Goal: Information Seeking & Learning: Learn about a topic

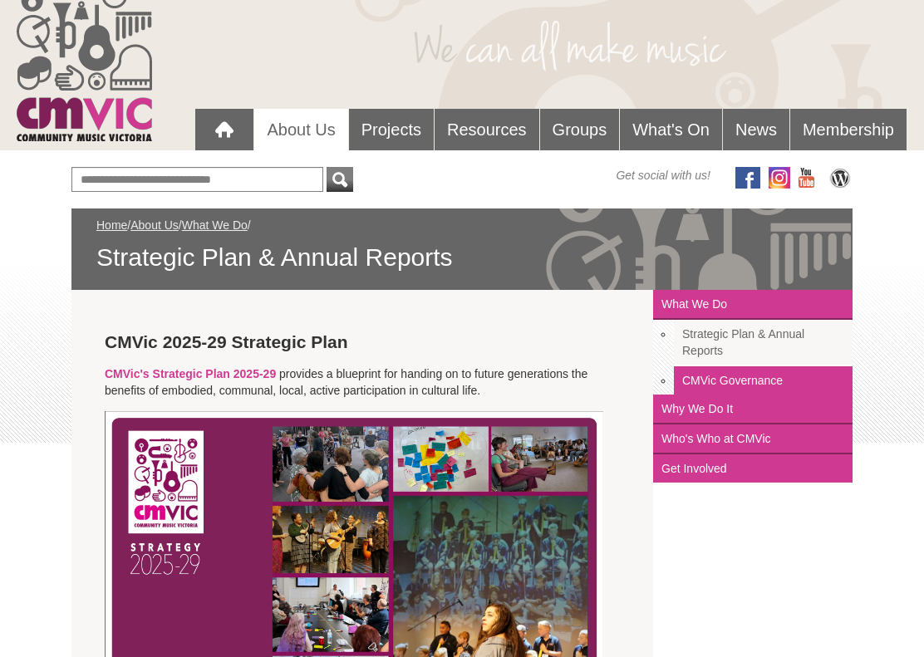
scroll to position [52, 0]
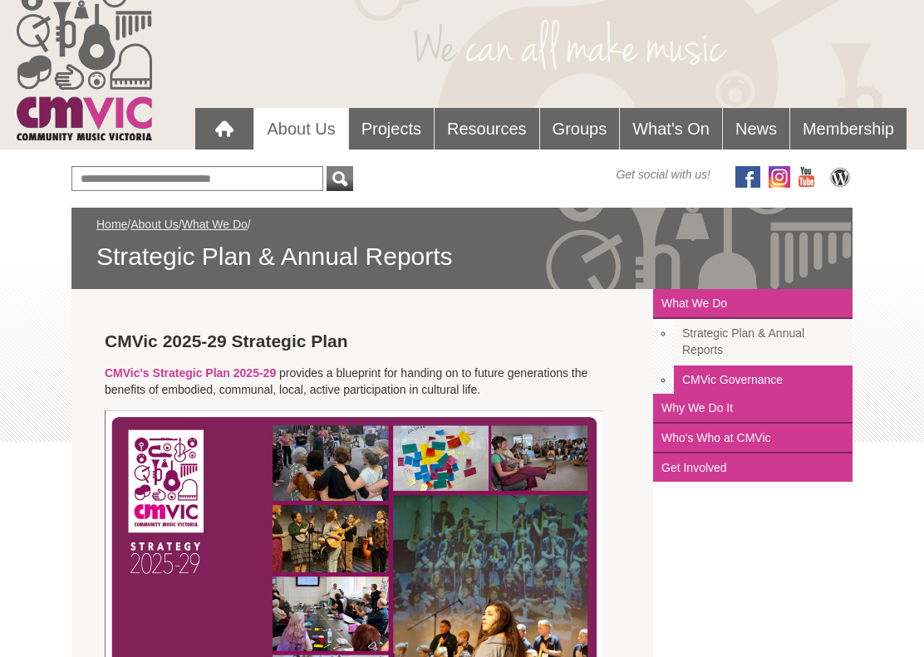
click at [317, 135] on link "About Us" at bounding box center [300, 130] width 93 height 42
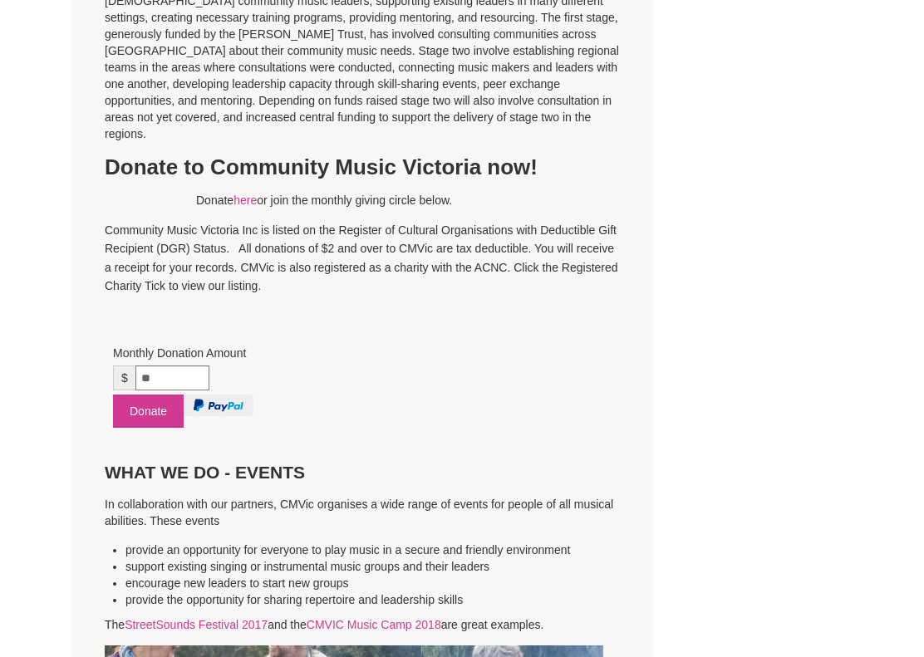
scroll to position [1261, 0]
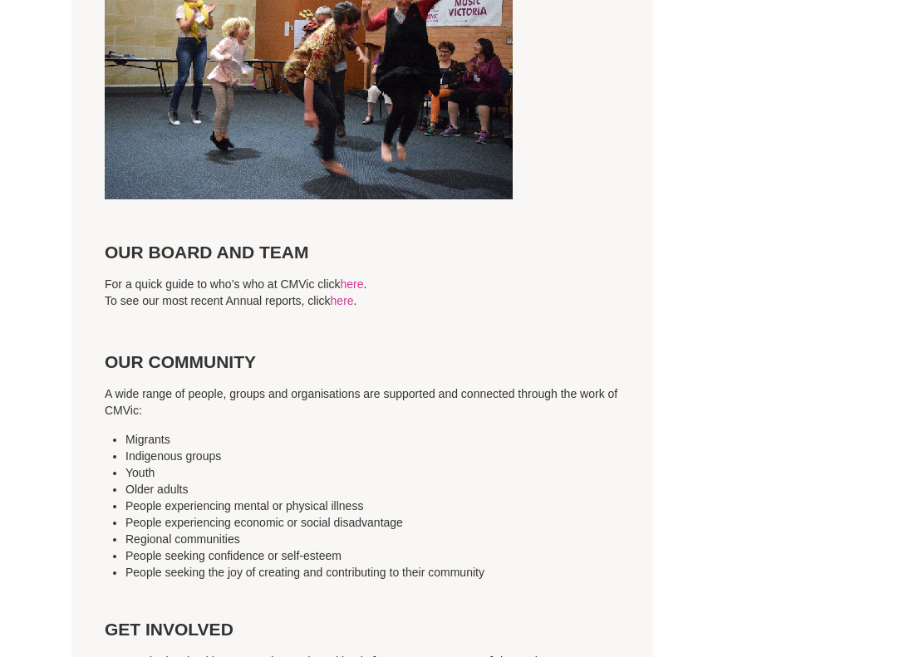
scroll to position [4091, 0]
click at [364, 277] on link "here" at bounding box center [352, 283] width 23 height 13
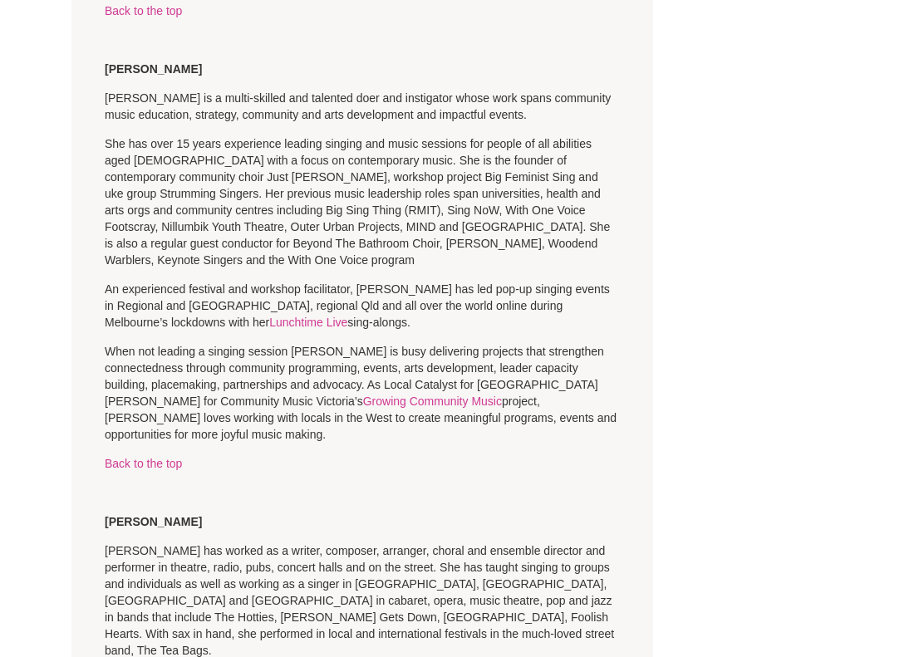
scroll to position [1934, 0]
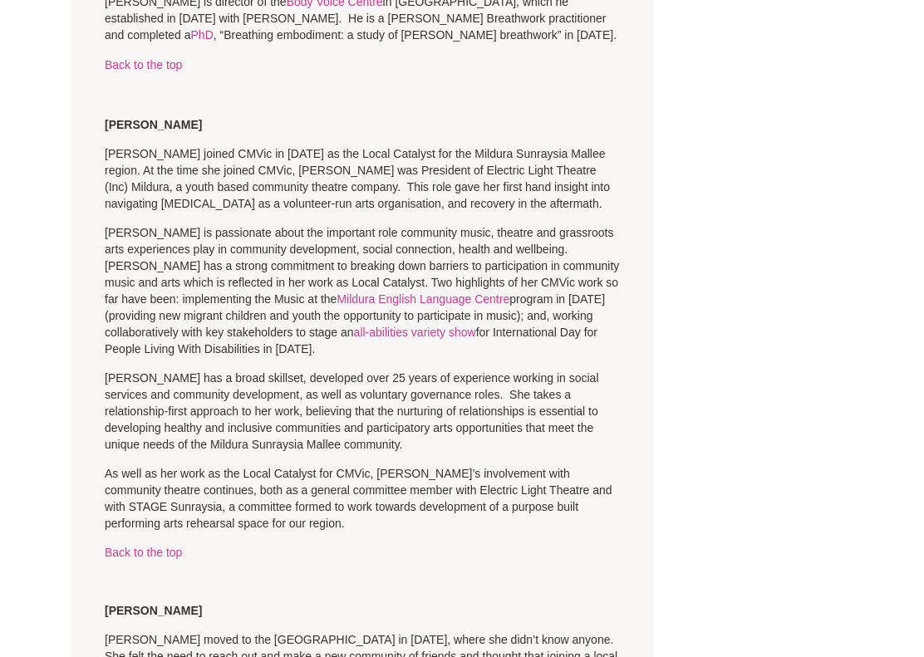
scroll to position [3159, 0]
click at [30, 307] on div "Blog Support Us Contact Us Member Login 0 About Us What We Do" at bounding box center [462, 75] width 924 height 6469
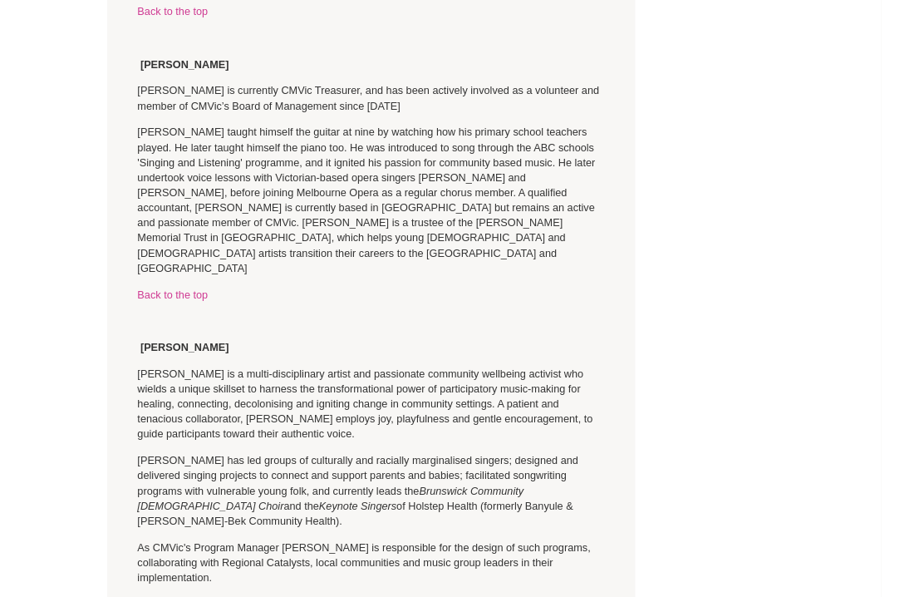
scroll to position [4491, 0]
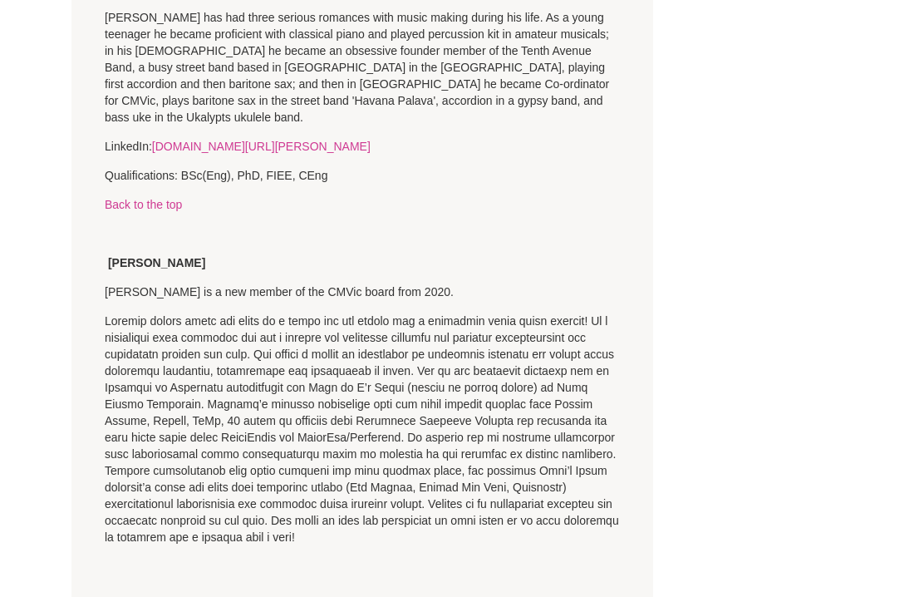
scroll to position [5461, 0]
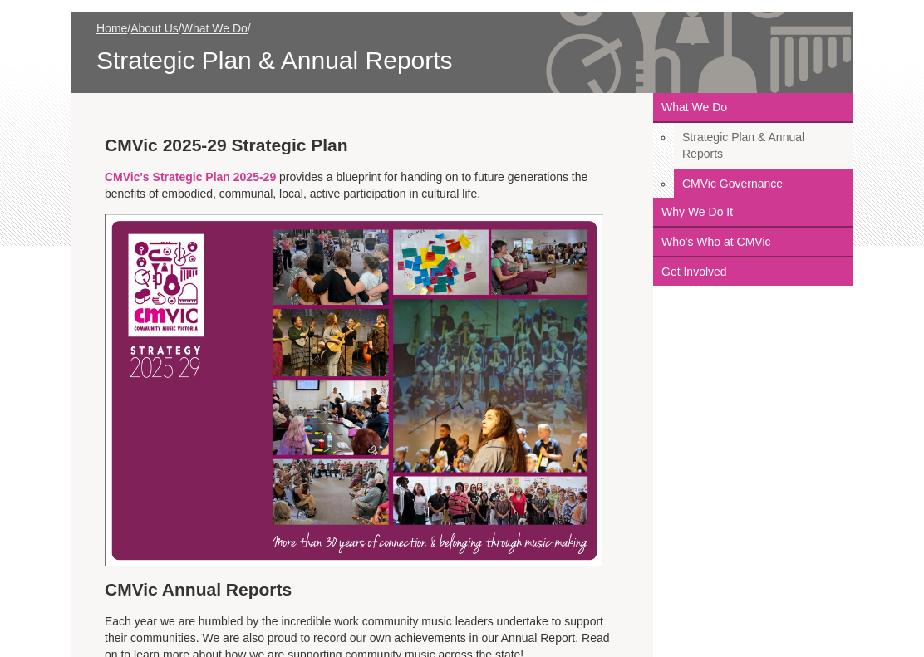
scroll to position [249, 0]
click at [780, 245] on link "Who's Who at CMVic" at bounding box center [752, 243] width 199 height 30
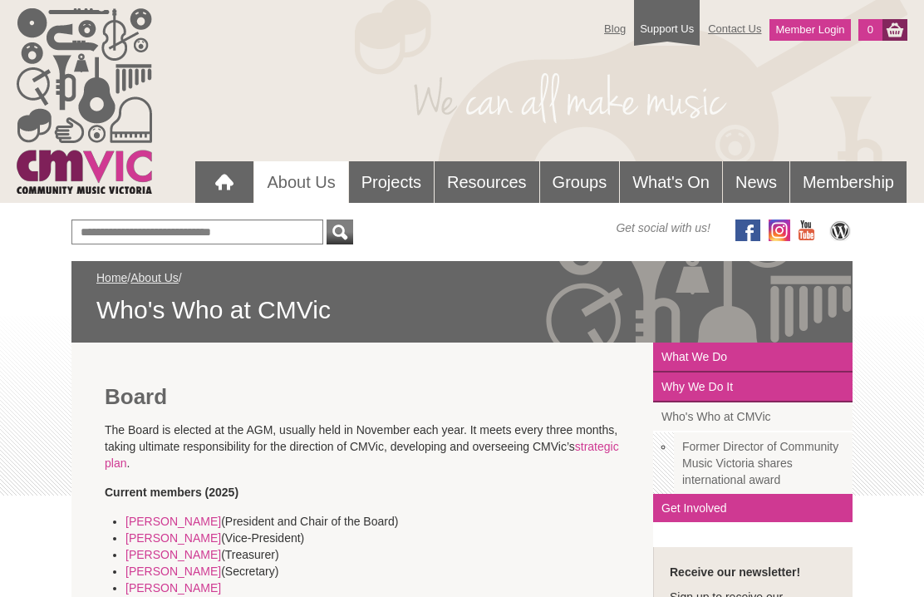
click at [486, 191] on link "Resources" at bounding box center [487, 182] width 105 height 42
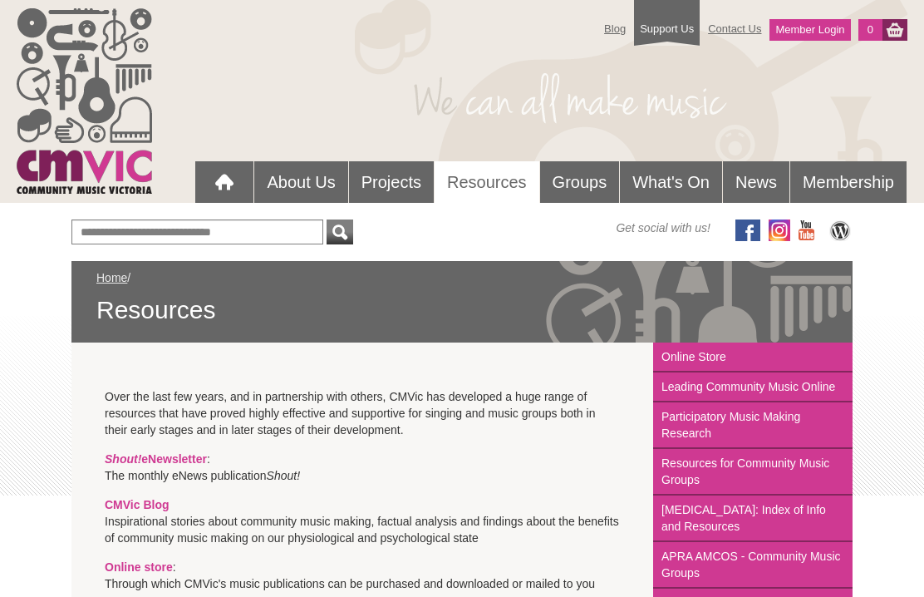
click at [406, 197] on link "Projects" at bounding box center [391, 182] width 85 height 42
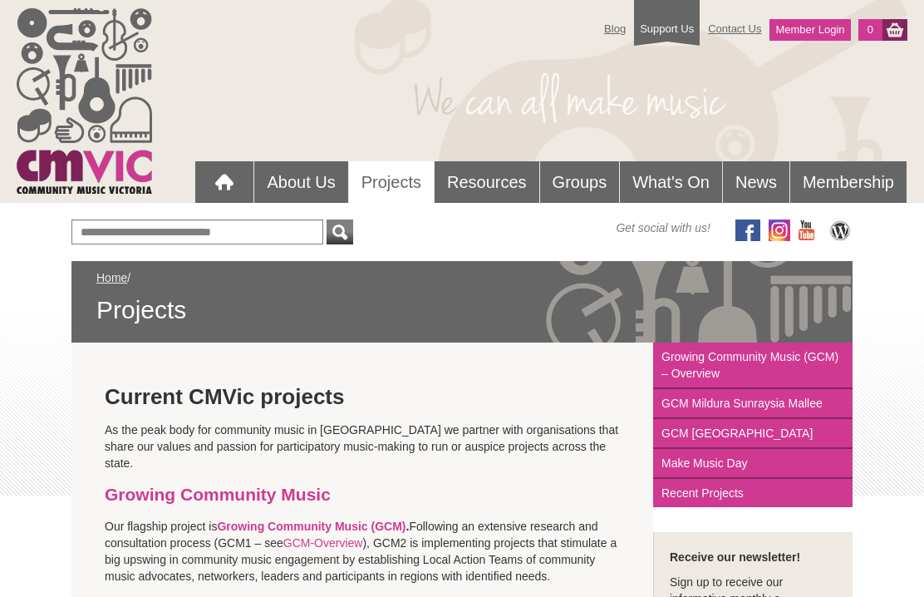
click at [487, 191] on link "Resources" at bounding box center [487, 182] width 105 height 42
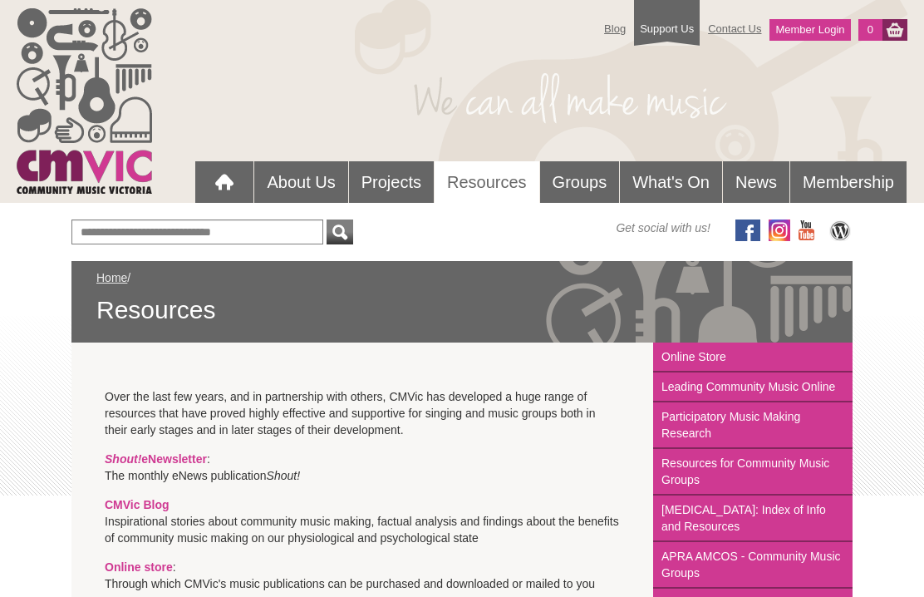
click at [577, 182] on link "Groups" at bounding box center [580, 182] width 80 height 42
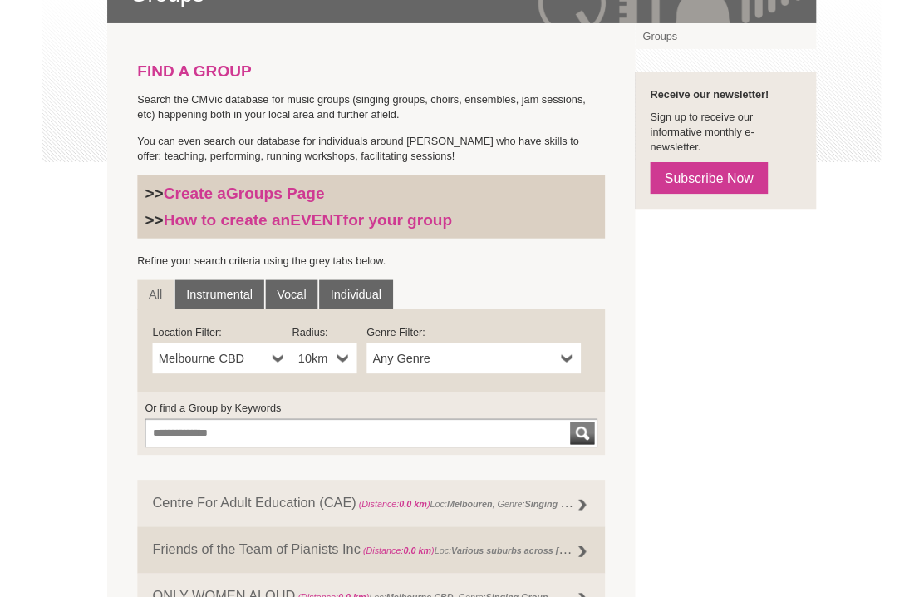
scroll to position [316, 0]
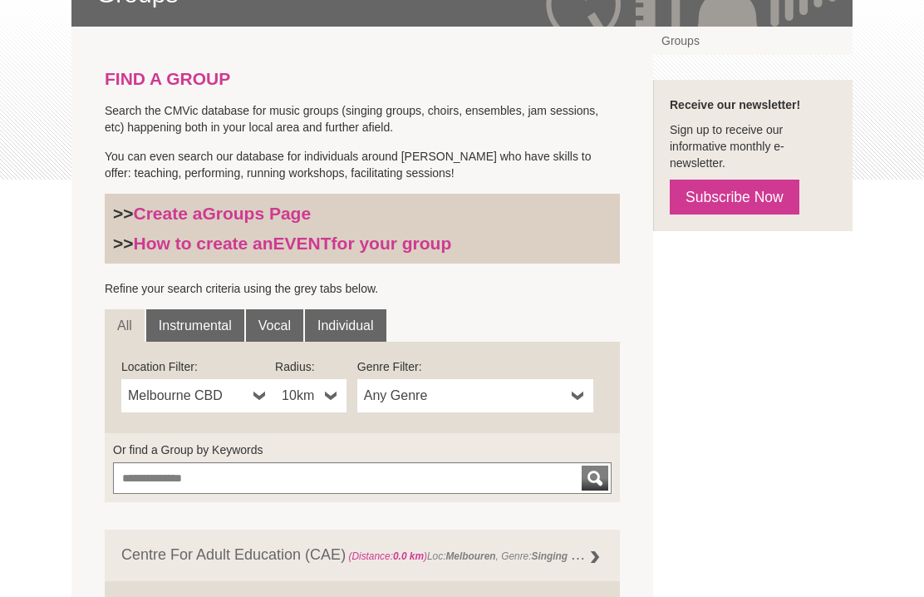
click at [581, 399] on b at bounding box center [578, 395] width 13 height 33
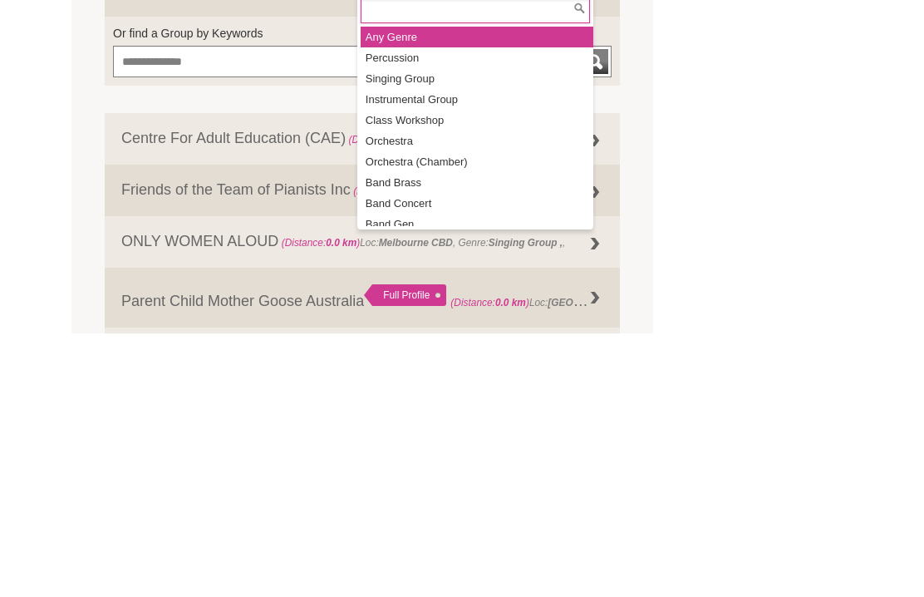
scroll to position [0, 0]
click at [464, 291] on li "Any Genre" at bounding box center [477, 301] width 233 height 21
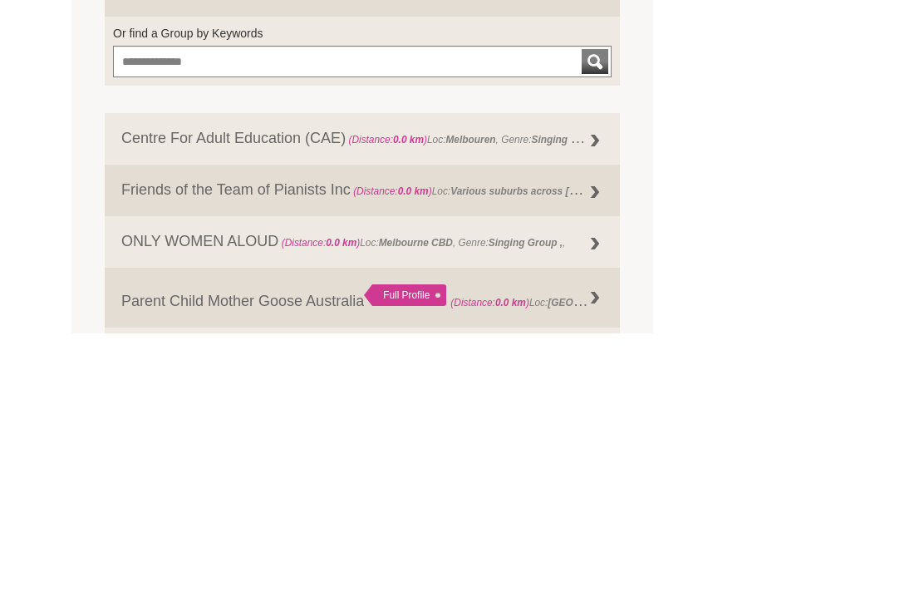
click at [592, 313] on div "submit" at bounding box center [595, 325] width 20 height 25
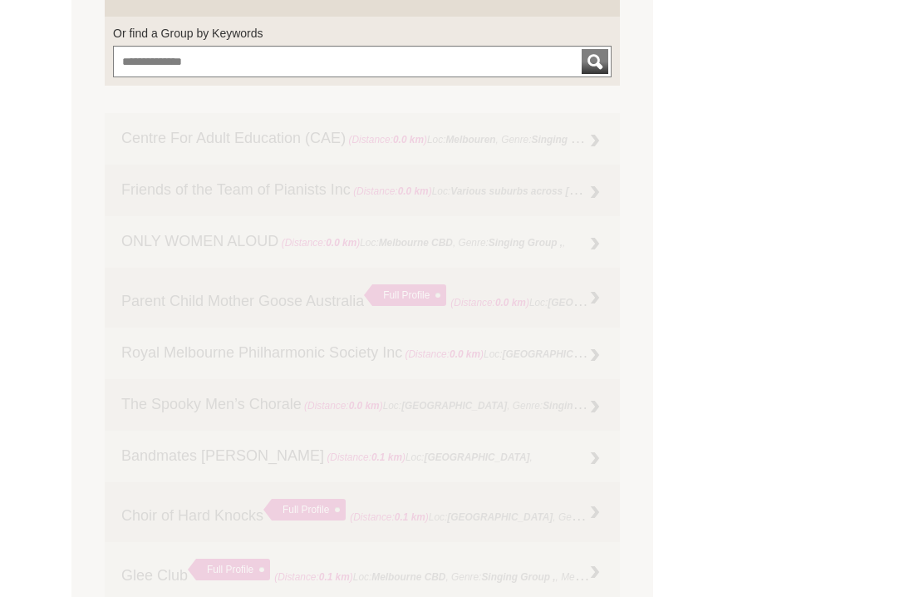
scroll to position [701, 0]
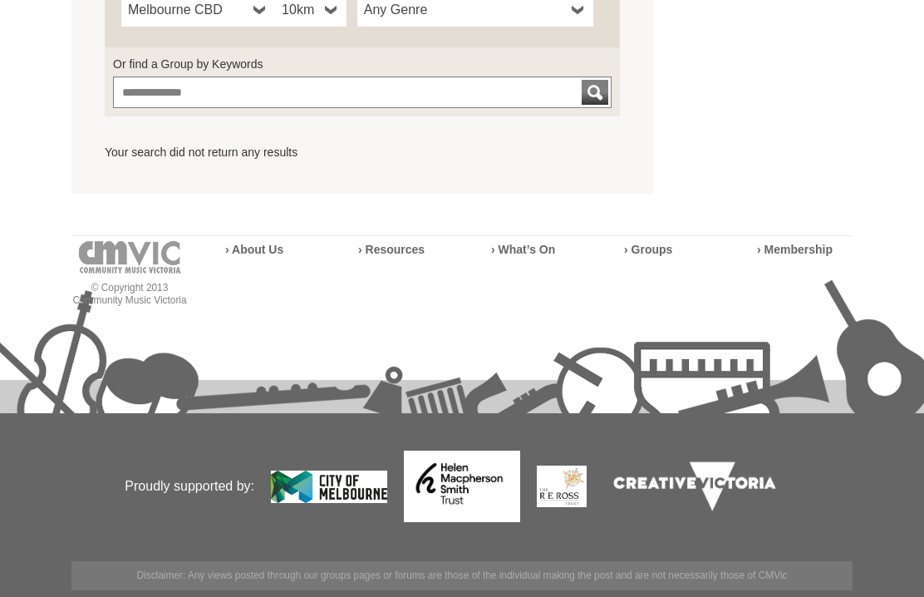
click at [592, 101] on div "submit" at bounding box center [595, 92] width 20 height 25
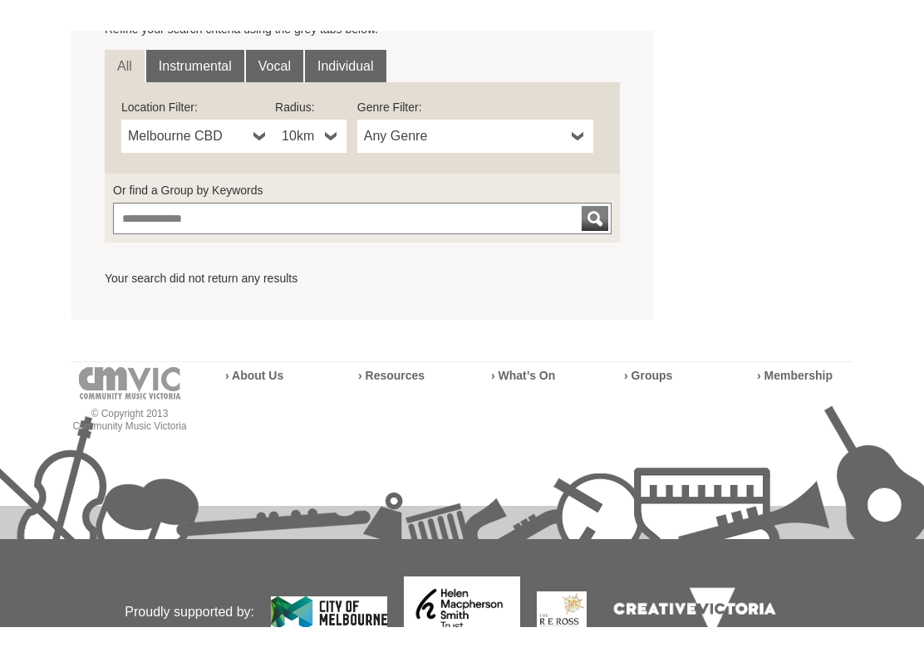
scroll to position [621, 0]
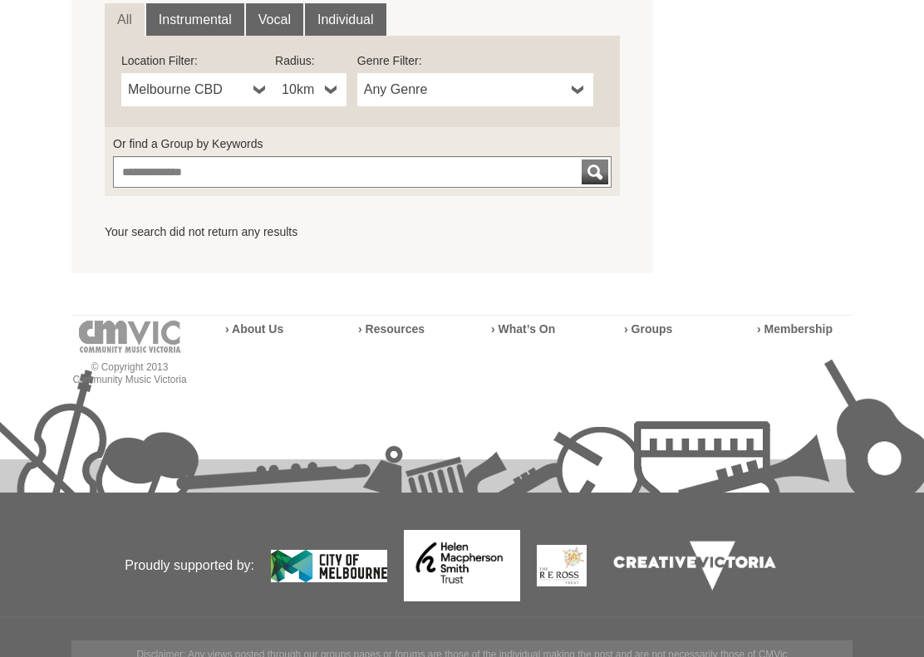
click at [587, 94] on link "Any Genre" at bounding box center [475, 89] width 236 height 33
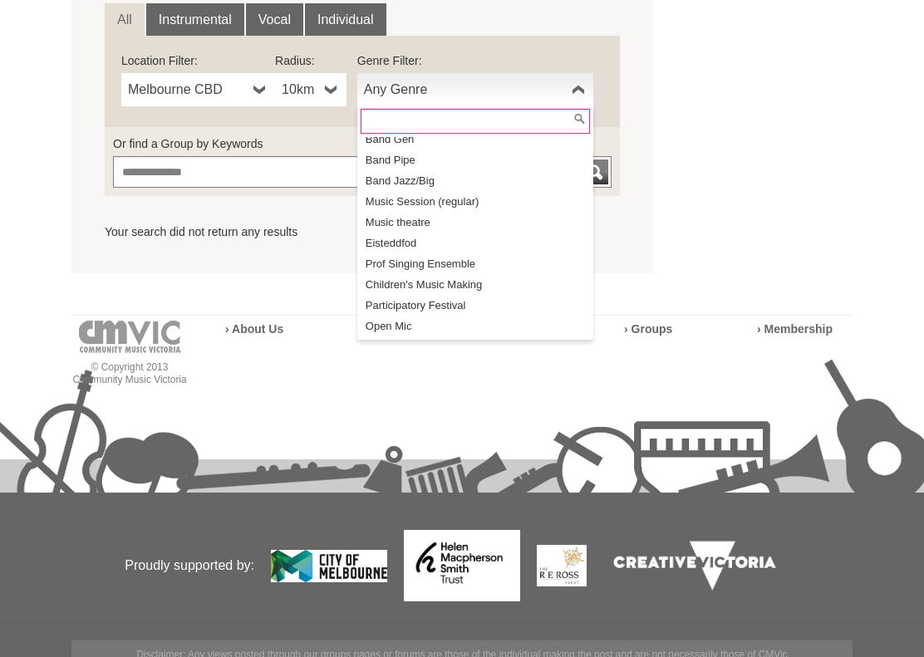
scroll to position [195, 0]
click at [422, 226] on li "Music theatre" at bounding box center [477, 222] width 233 height 21
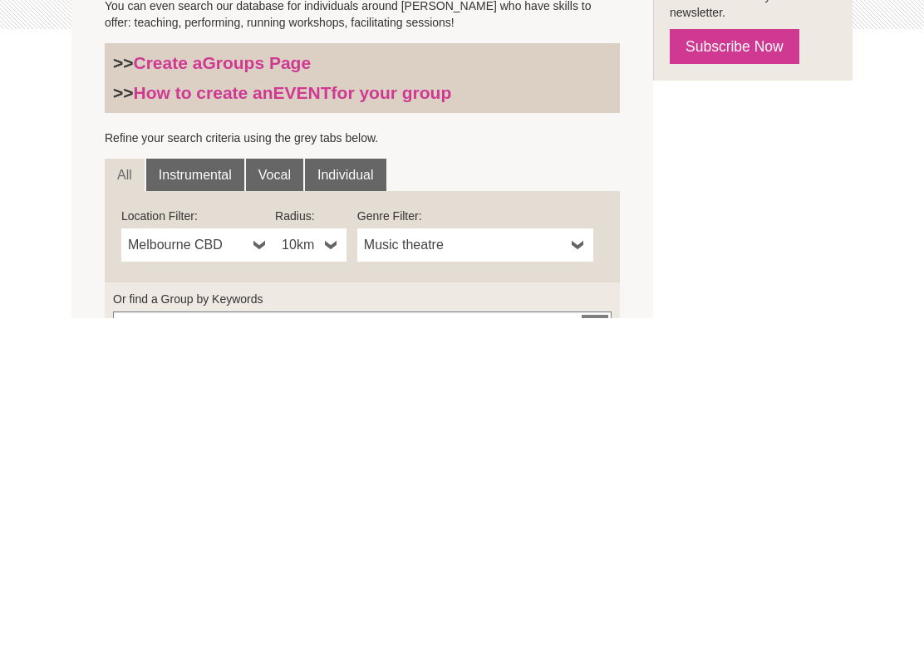
scroll to position [139, 0]
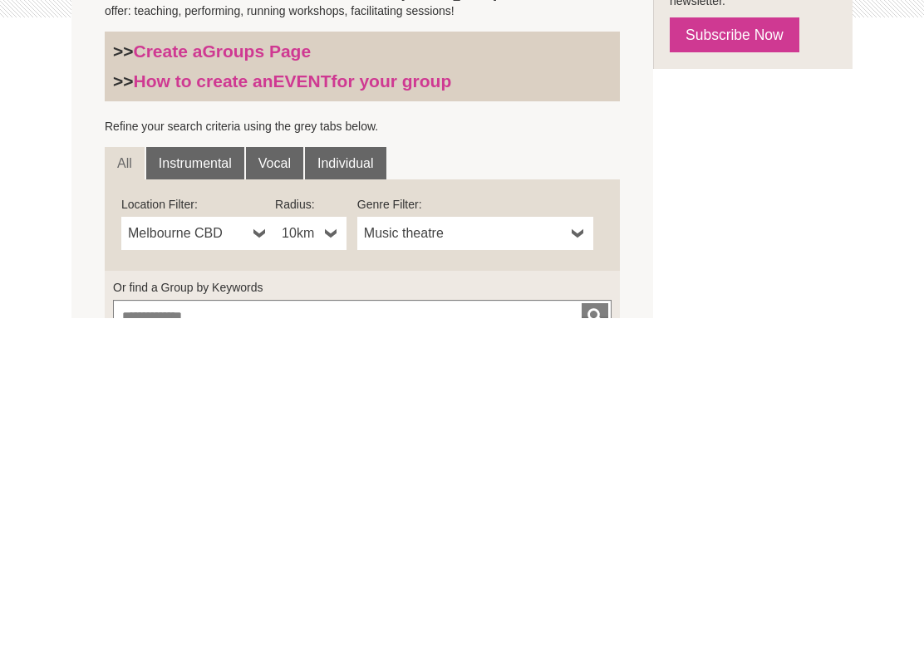
click at [223, 486] on link "Instrumental" at bounding box center [195, 502] width 98 height 33
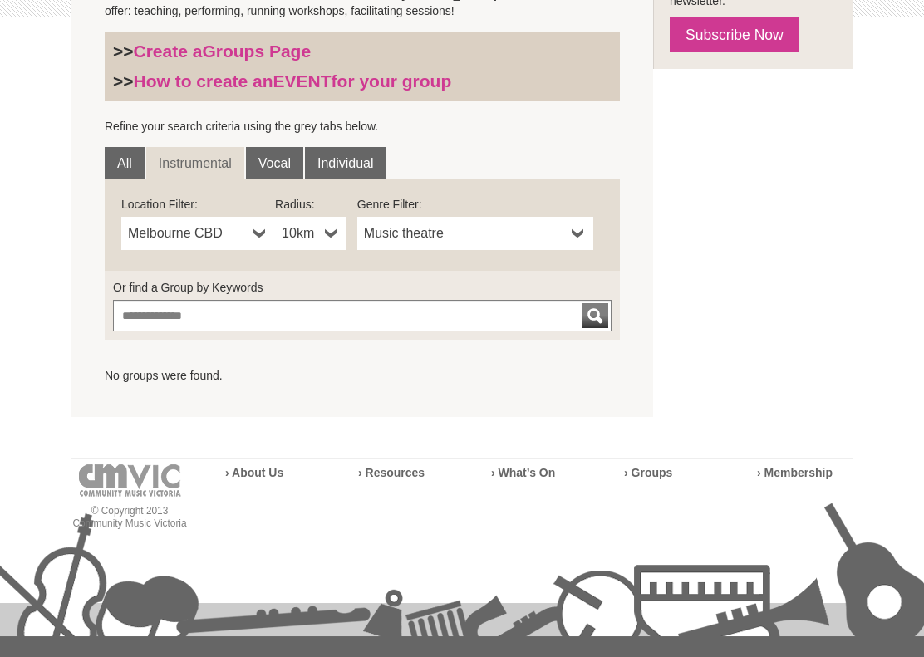
click at [288, 163] on link "Vocal" at bounding box center [274, 163] width 57 height 33
click at [366, 175] on link "Individual" at bounding box center [345, 163] width 81 height 33
click at [583, 241] on b at bounding box center [578, 233] width 13 height 33
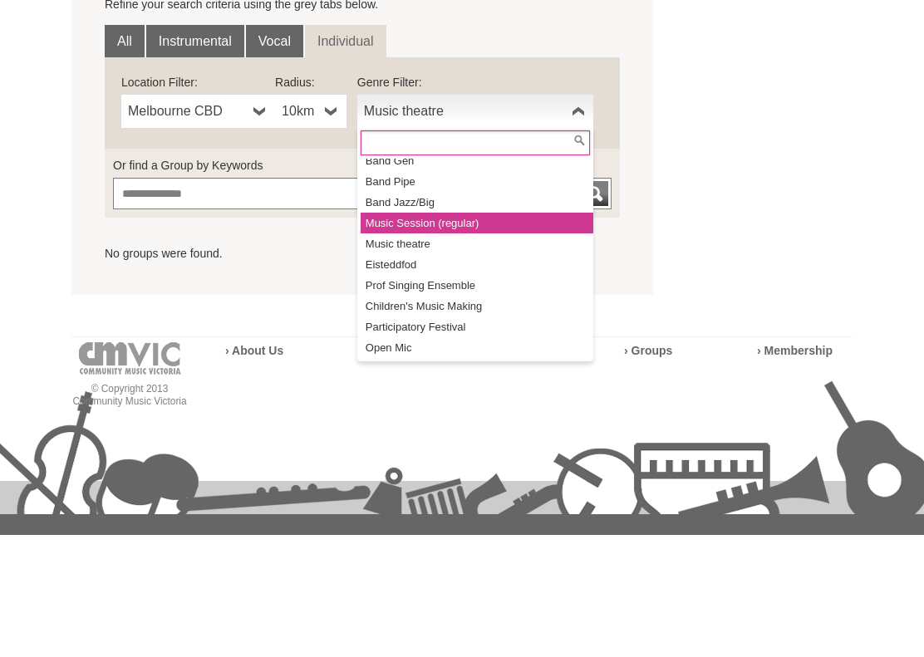
click at [464, 335] on li "Music Session (regular)" at bounding box center [477, 345] width 233 height 21
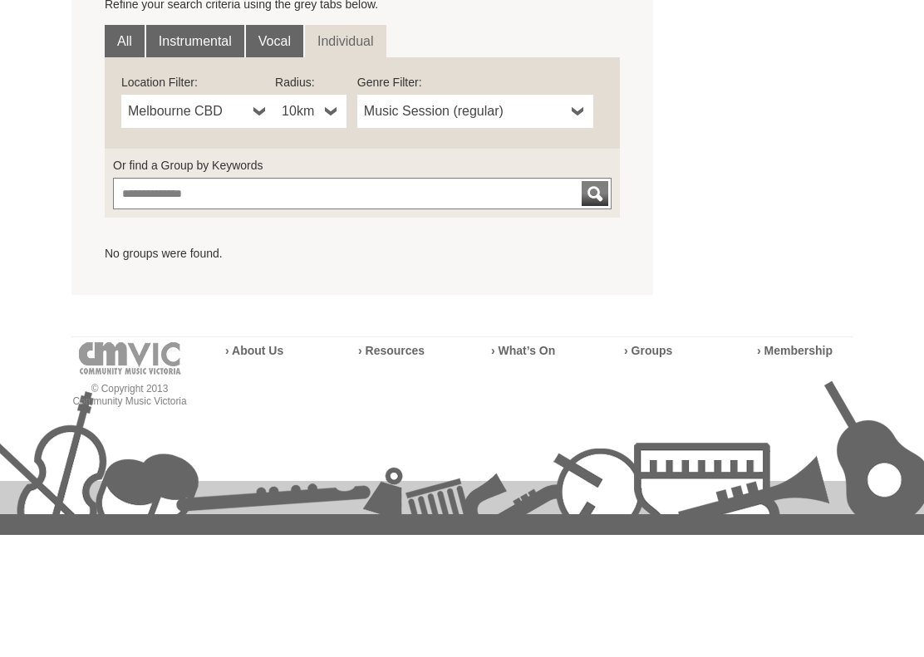
click at [209, 147] on link "Instrumental" at bounding box center [195, 163] width 98 height 33
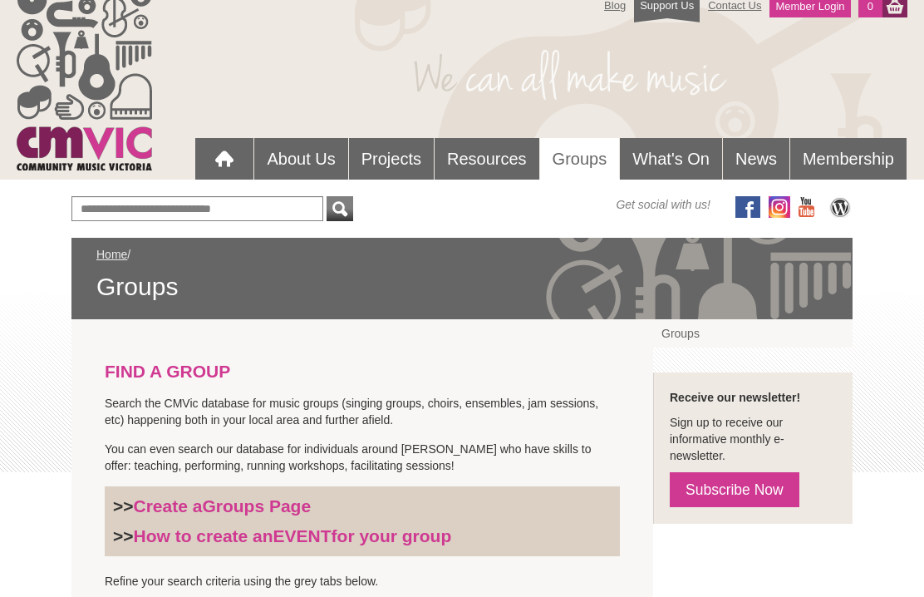
scroll to position [0, 0]
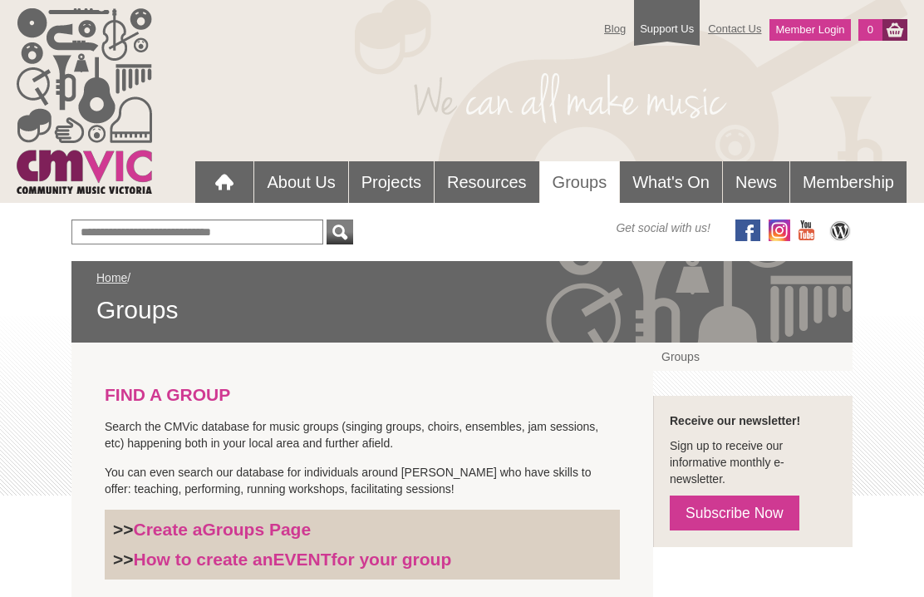
click at [689, 184] on link "What's On" at bounding box center [671, 182] width 102 height 42
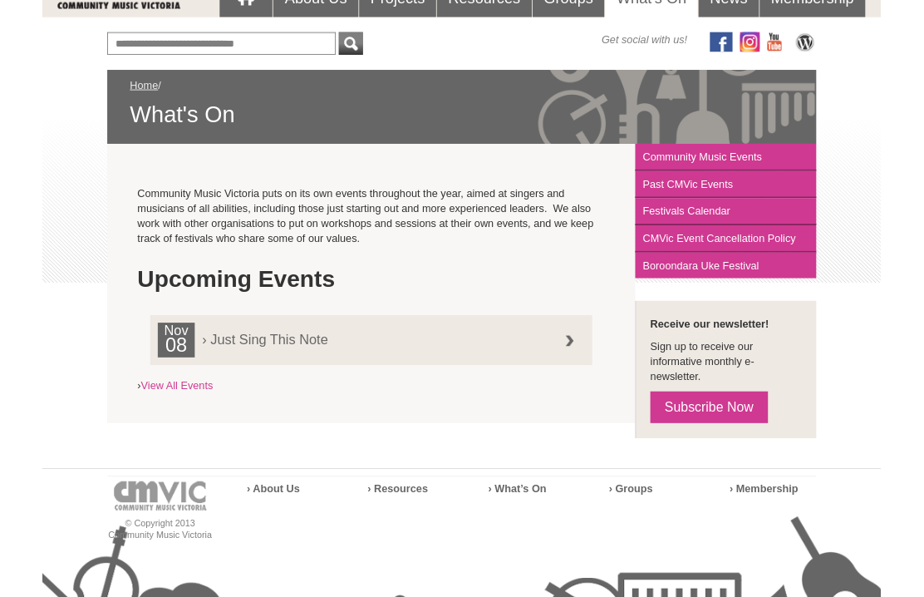
scroll to position [184, 0]
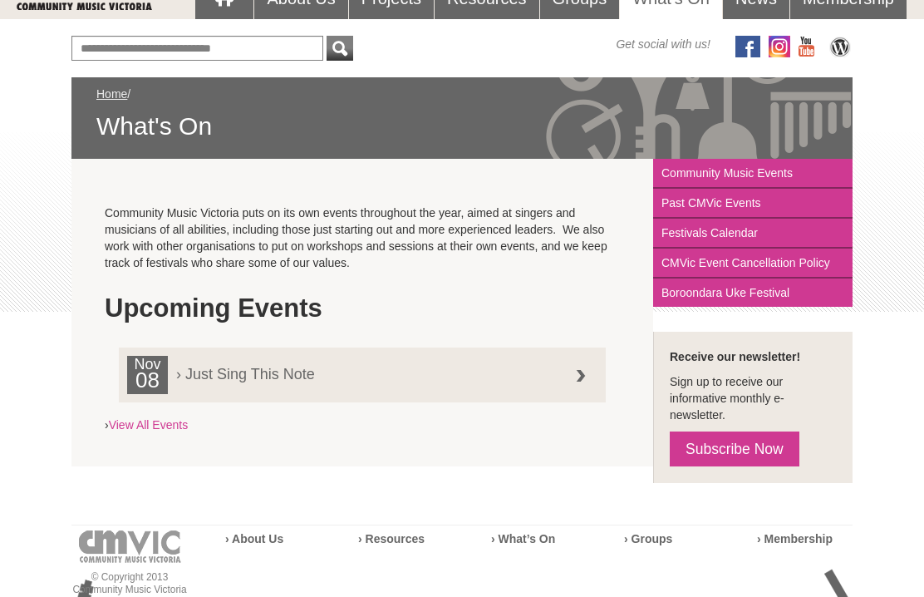
click at [589, 379] on div at bounding box center [580, 376] width 33 height 33
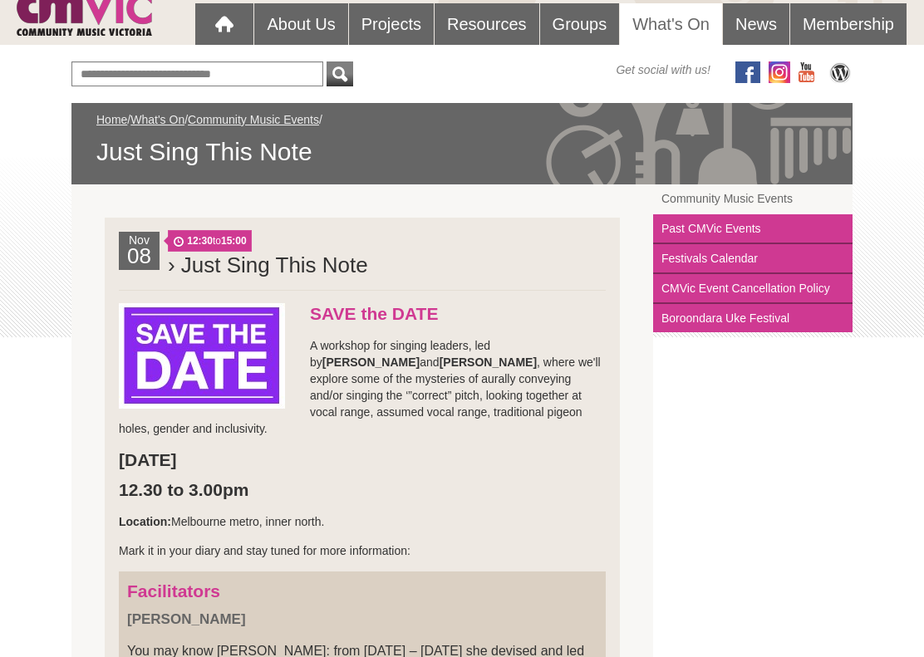
scroll to position [159, 0]
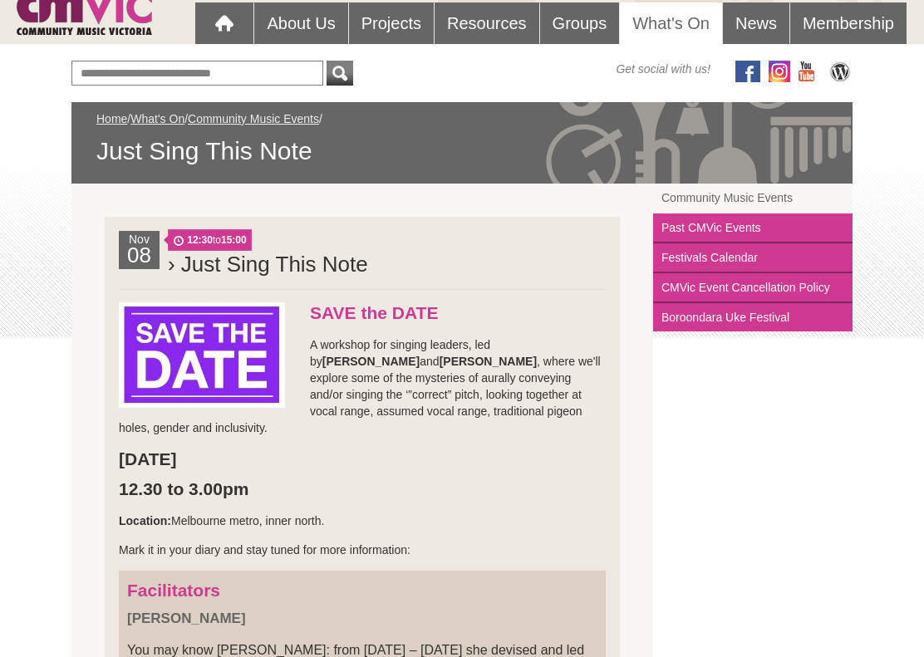
click at [702, 327] on link "Boroondara Uke Festival" at bounding box center [752, 317] width 199 height 28
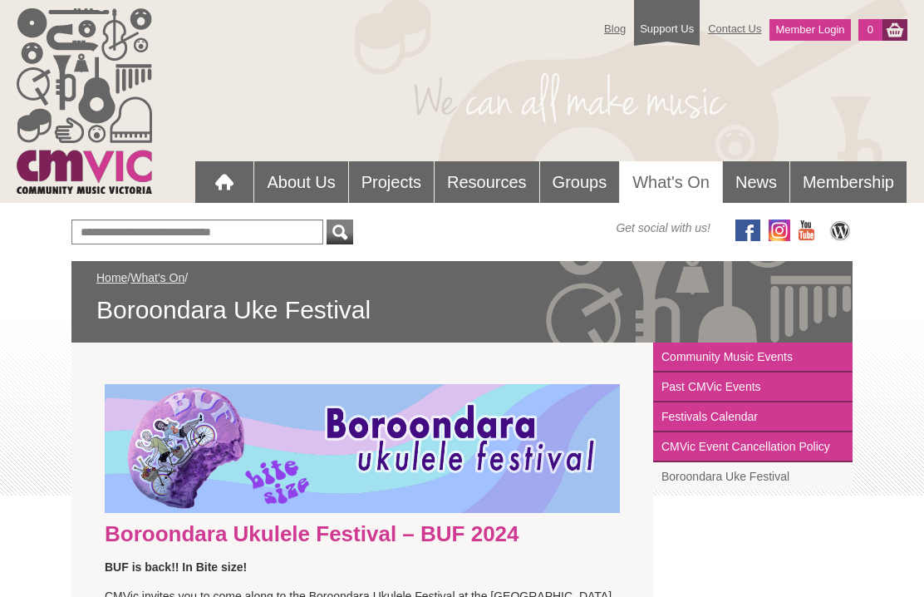
click at [763, 189] on link "News" at bounding box center [756, 182] width 66 height 42
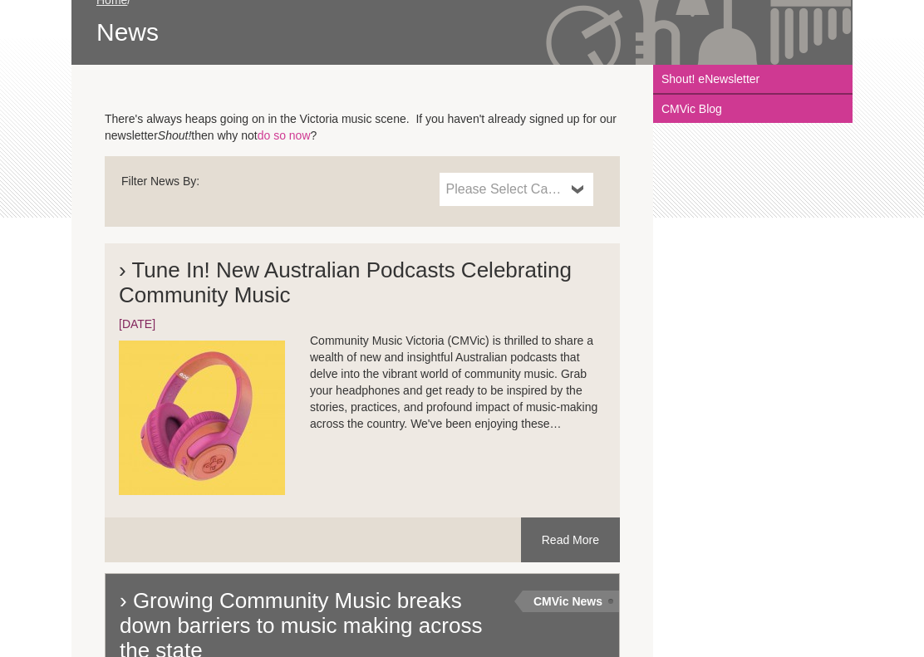
scroll to position [280, 0]
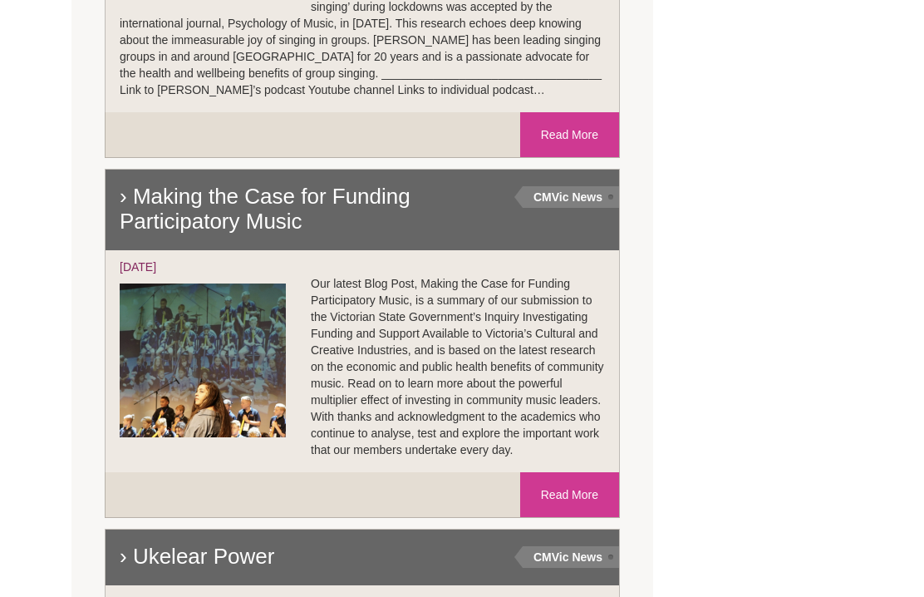
scroll to position [1769, 0]
